Goal: Information Seeking & Learning: Learn about a topic

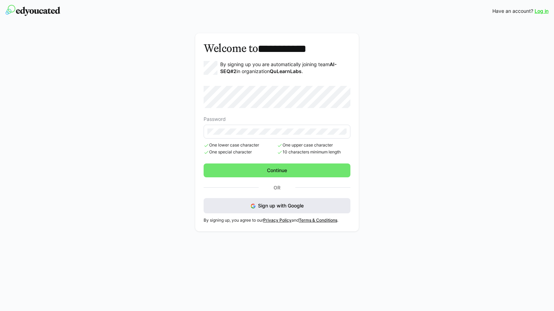
click at [268, 203] on span "Sign up with Google" at bounding box center [281, 206] width 46 height 6
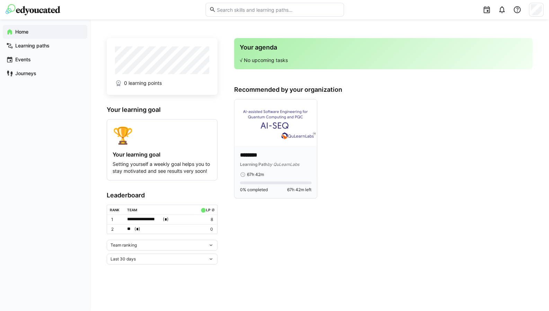
click at [267, 113] on img at bounding box center [275, 122] width 82 height 46
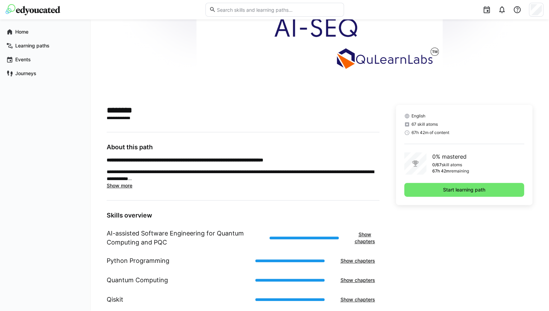
scroll to position [119, 0]
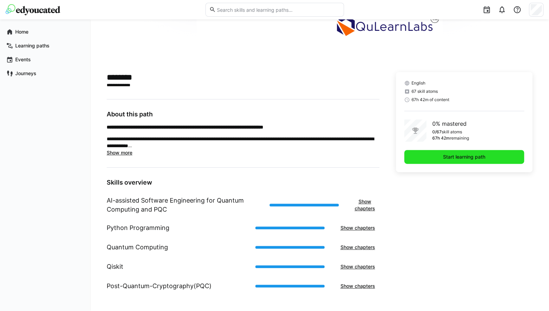
click at [450, 157] on span "Start learning path" at bounding box center [464, 156] width 44 height 7
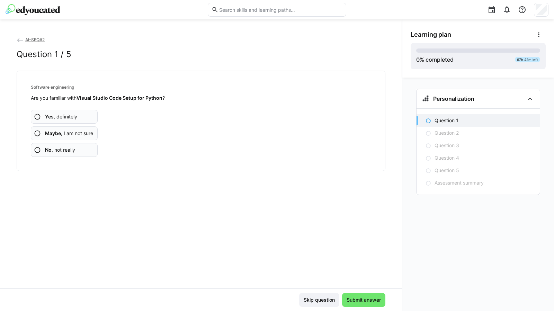
click at [72, 116] on span "Yes , definitely" at bounding box center [61, 116] width 32 height 7
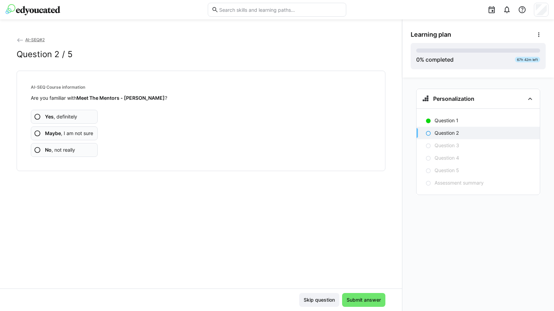
click at [68, 149] on span "No , not really" at bounding box center [60, 150] width 30 height 7
click at [65, 149] on span "No , not really" at bounding box center [60, 150] width 30 height 7
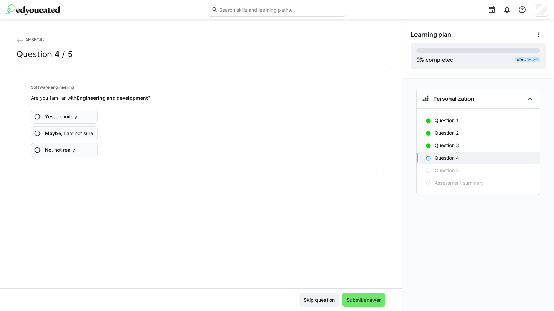
click at [69, 116] on span "Yes , definitely" at bounding box center [61, 116] width 32 height 7
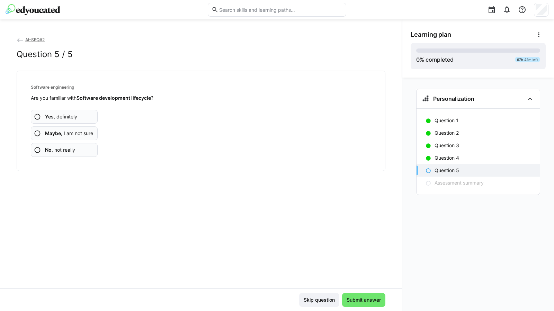
click at [69, 116] on span "Yes , definitely" at bounding box center [61, 116] width 32 height 7
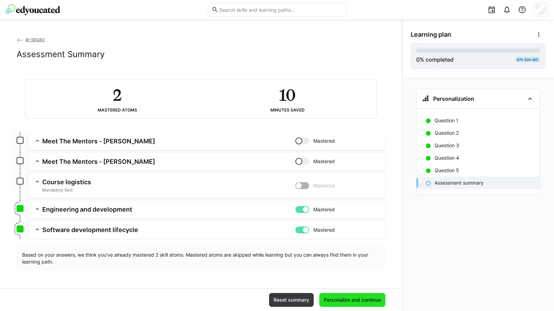
click at [348, 298] on span "Personalize and continue" at bounding box center [352, 299] width 59 height 7
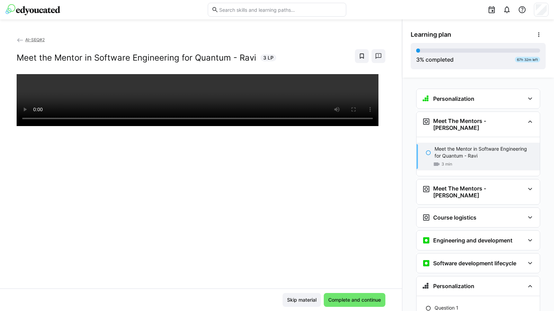
scroll to position [34, 0]
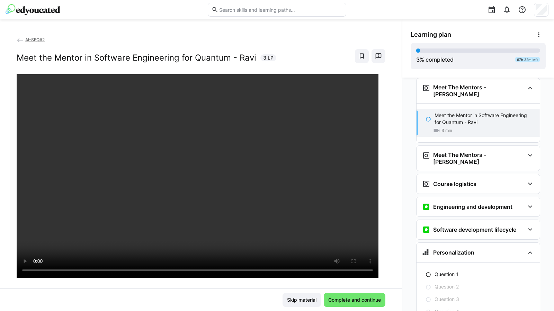
drag, startPoint x: 343, startPoint y: 71, endPoint x: 198, endPoint y: 290, distance: 262.5
click at [198, 290] on div "Skip material Complete and continue" at bounding box center [201, 300] width 402 height 23
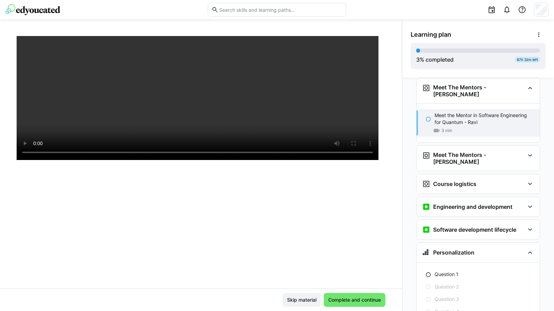
scroll to position [0, 0]
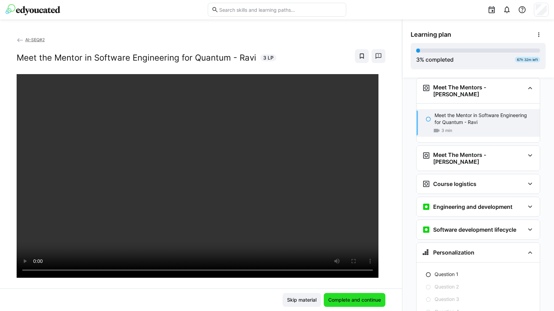
click at [348, 299] on span "Complete and continue" at bounding box center [354, 299] width 55 height 7
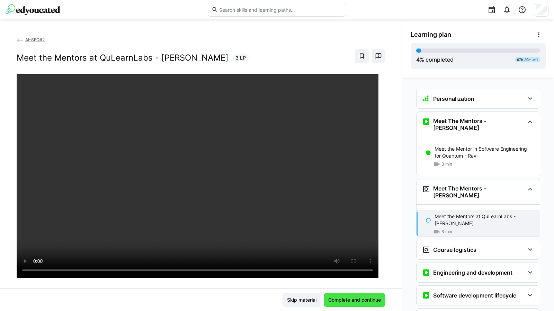
click at [356, 301] on span "Complete and continue" at bounding box center [354, 299] width 55 height 7
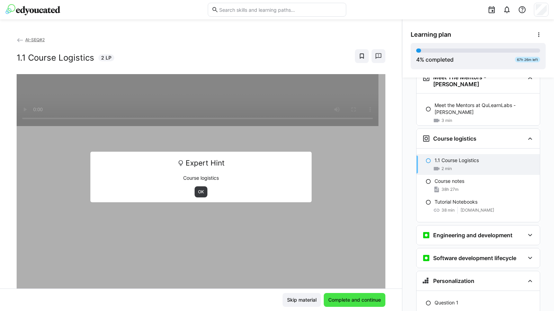
scroll to position [112, 0]
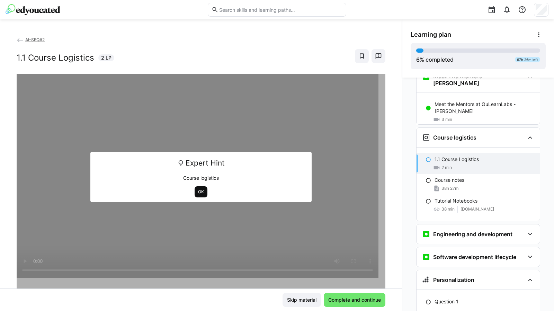
click at [197, 191] on span "OK" at bounding box center [200, 192] width 7 height 6
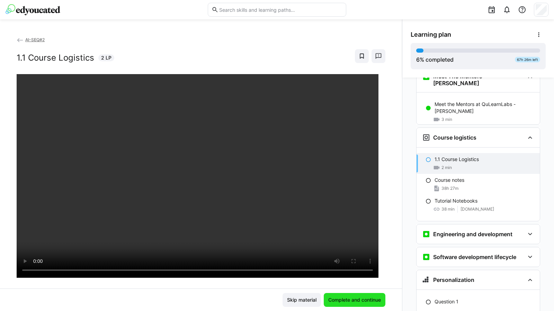
click at [346, 298] on span "Complete and continue" at bounding box center [354, 299] width 55 height 7
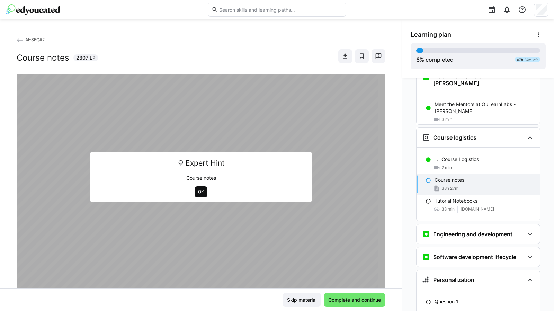
click at [200, 193] on span "OK" at bounding box center [200, 192] width 7 height 6
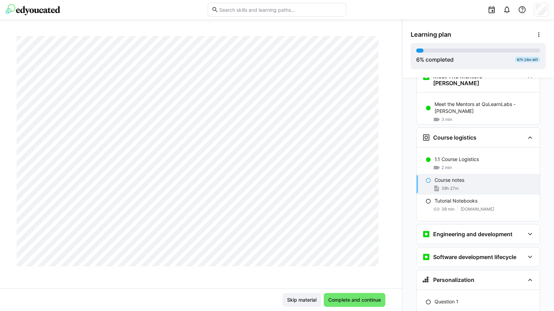
scroll to position [5876, 0]
